Goal: Task Accomplishment & Management: Use online tool/utility

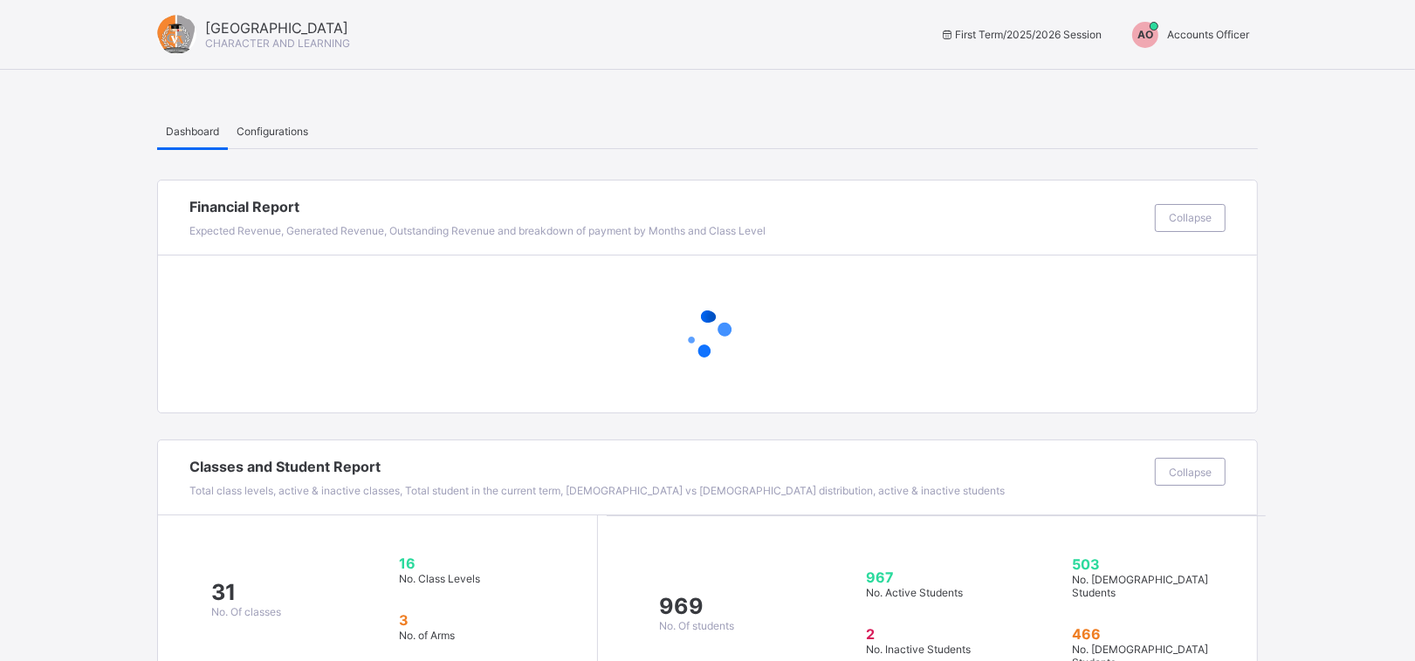
click at [1215, 33] on span "Accounts Officer" at bounding box center [1208, 34] width 82 height 13
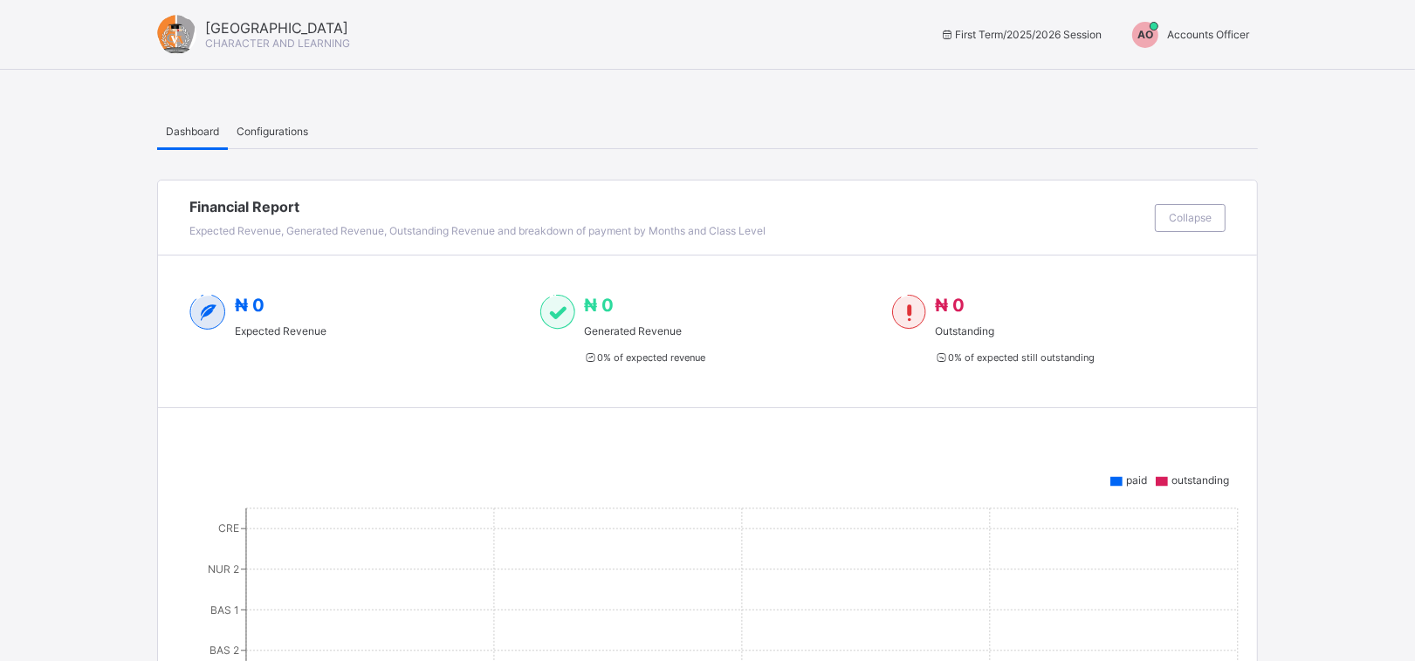
click at [1219, 38] on span "Accounts Officer" at bounding box center [1208, 34] width 82 height 13
click at [1204, 72] on span "Switch to Admin View" at bounding box center [1183, 75] width 133 height 20
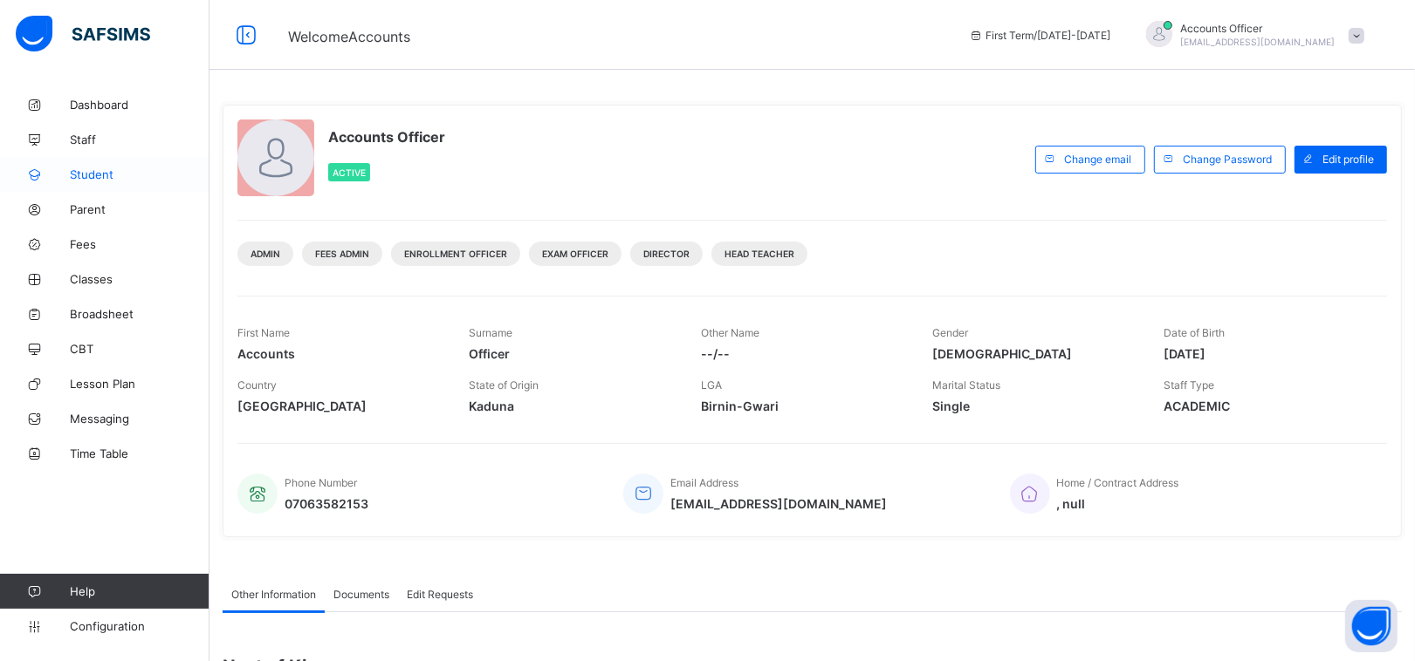
click at [99, 177] on span "Student" at bounding box center [140, 175] width 140 height 14
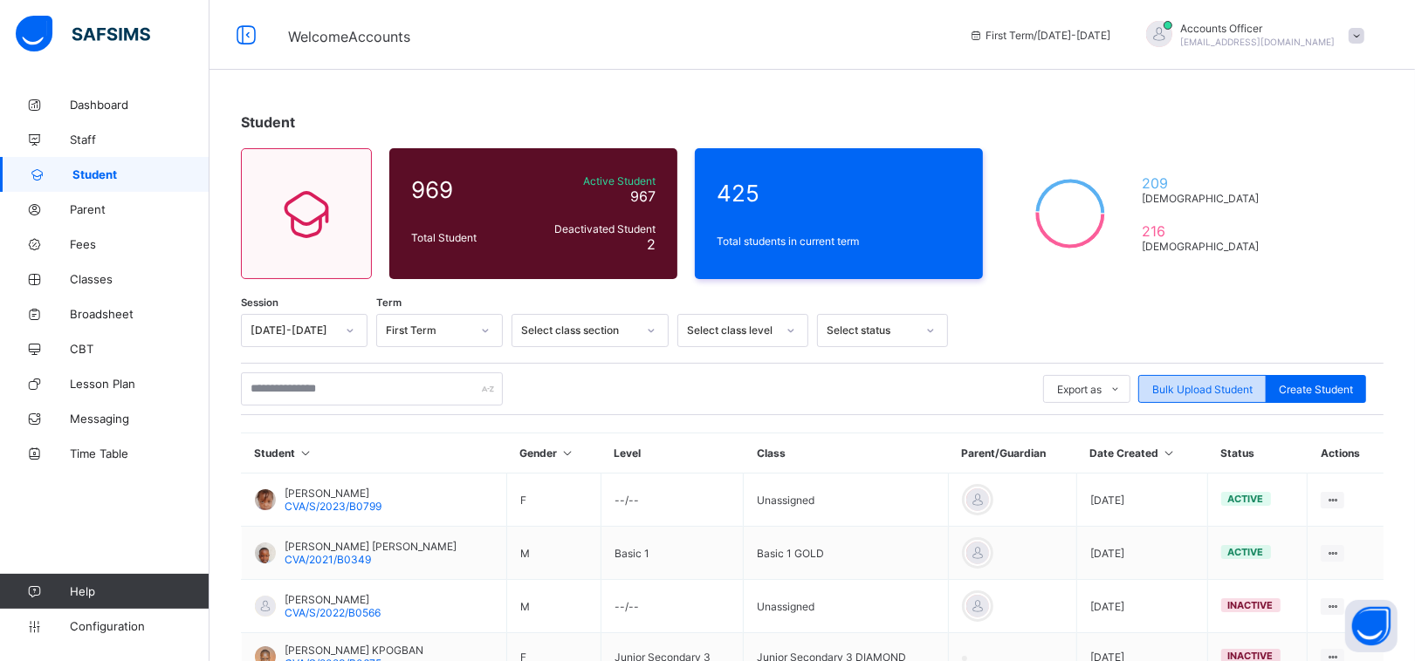
click at [1206, 383] on span "Bulk Upload Student" at bounding box center [1202, 389] width 100 height 13
